Goal: Task Accomplishment & Management: Use online tool/utility

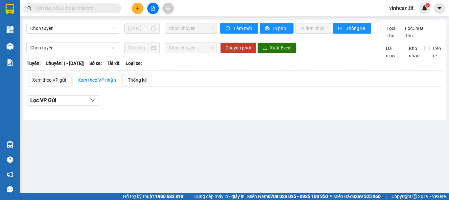
type input "[DATE]"
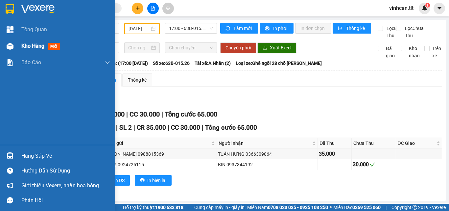
click at [17, 46] on div "Kho hàng mới" at bounding box center [57, 46] width 115 height 16
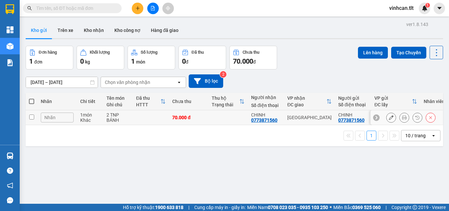
click at [214, 117] on td at bounding box center [227, 117] width 39 height 15
checkbox input "true"
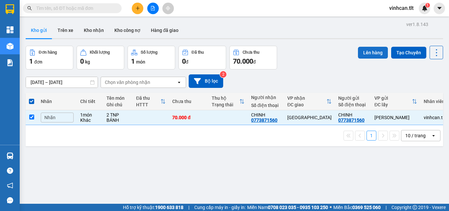
click at [365, 55] on button "Lên hàng" at bounding box center [373, 53] width 30 height 12
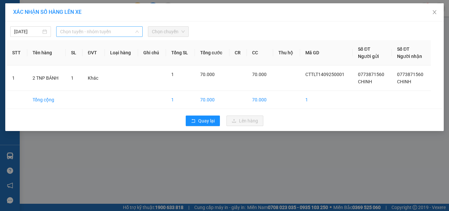
click at [74, 31] on span "Chọn tuyến - nhóm tuyến" at bounding box center [99, 32] width 79 height 10
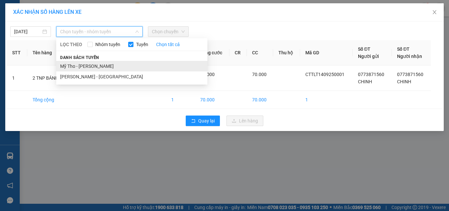
click at [79, 67] on li "Mỹ Tho - [PERSON_NAME]" at bounding box center [131, 66] width 151 height 11
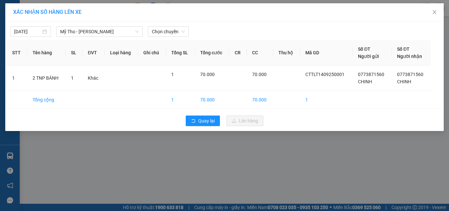
click at [191, 31] on div at bounding box center [280, 31] width 180 height 11
click at [178, 29] on span "Chọn chuyến" at bounding box center [168, 32] width 33 height 10
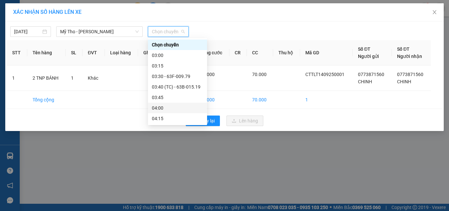
click at [158, 110] on div "04:00" at bounding box center [177, 107] width 51 height 7
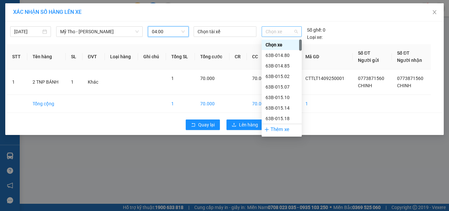
click at [271, 32] on span "Chọn xe" at bounding box center [282, 32] width 32 height 10
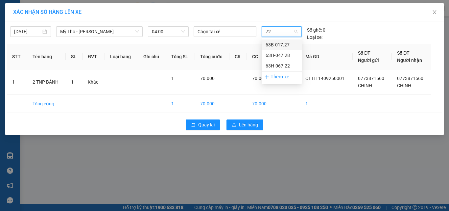
type input "722"
click at [272, 44] on div "63H-067.22" at bounding box center [282, 44] width 32 height 7
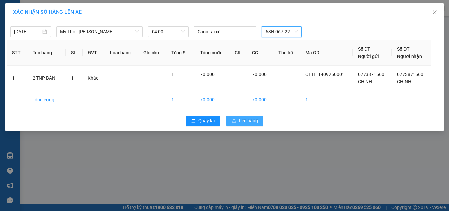
click at [247, 123] on span "Lên hàng" at bounding box center [248, 120] width 19 height 7
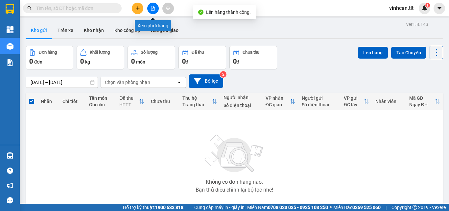
click at [153, 9] on icon "file-add" at bounding box center [153, 8] width 5 height 5
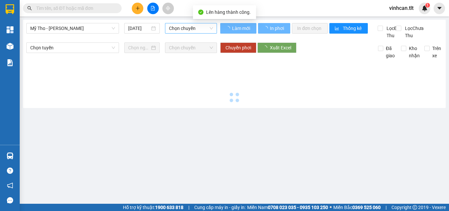
type input "[DATE]"
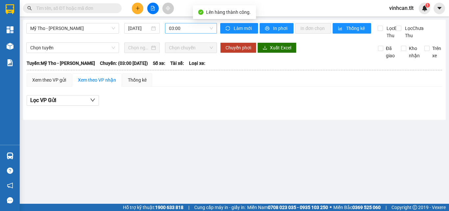
click at [181, 24] on span "03:00" at bounding box center [191, 28] width 44 height 10
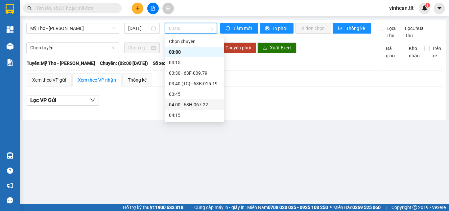
click at [186, 105] on div "04:00 - 63H-067.22" at bounding box center [194, 104] width 51 height 7
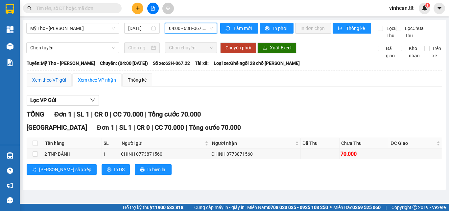
click at [53, 84] on div "Xem theo VP gửi" at bounding box center [49, 79] width 34 height 7
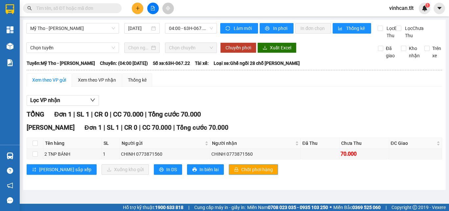
click at [229, 175] on button "Chốt phơi hàng" at bounding box center [253, 169] width 49 height 11
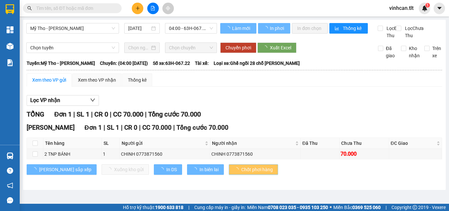
click at [241, 173] on span "Chốt phơi hàng" at bounding box center [257, 169] width 32 height 7
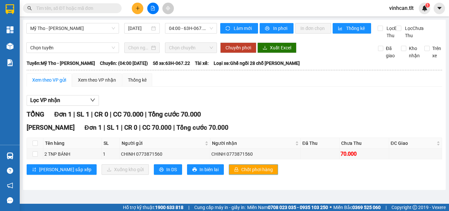
click at [241, 173] on span "Chốt phơi hàng" at bounding box center [257, 169] width 32 height 7
